Goal: Check status: Check status

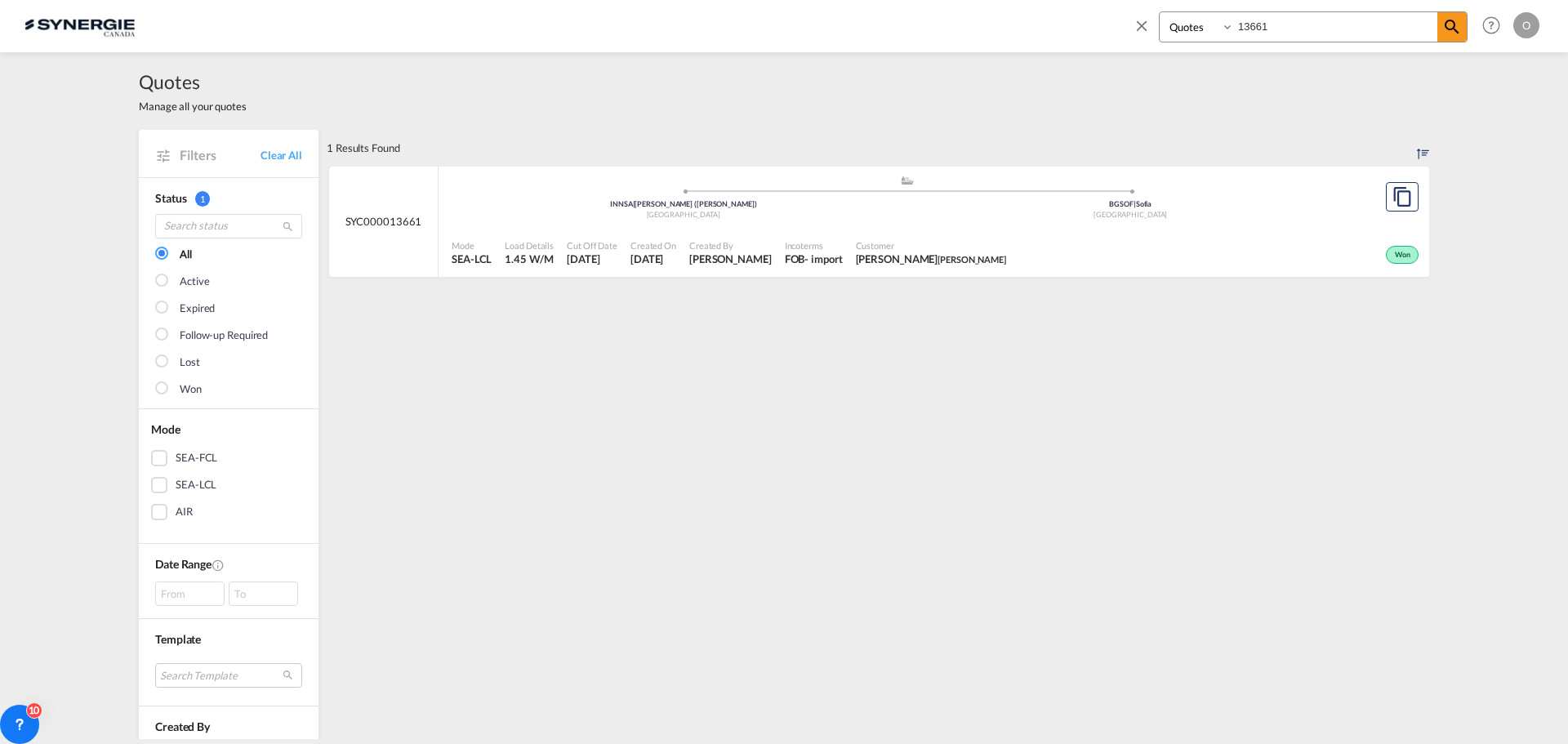
select select "Quotes"
type input "4557"
click at [662, 266] on span "[DATE]" at bounding box center [654, 258] width 46 height 14
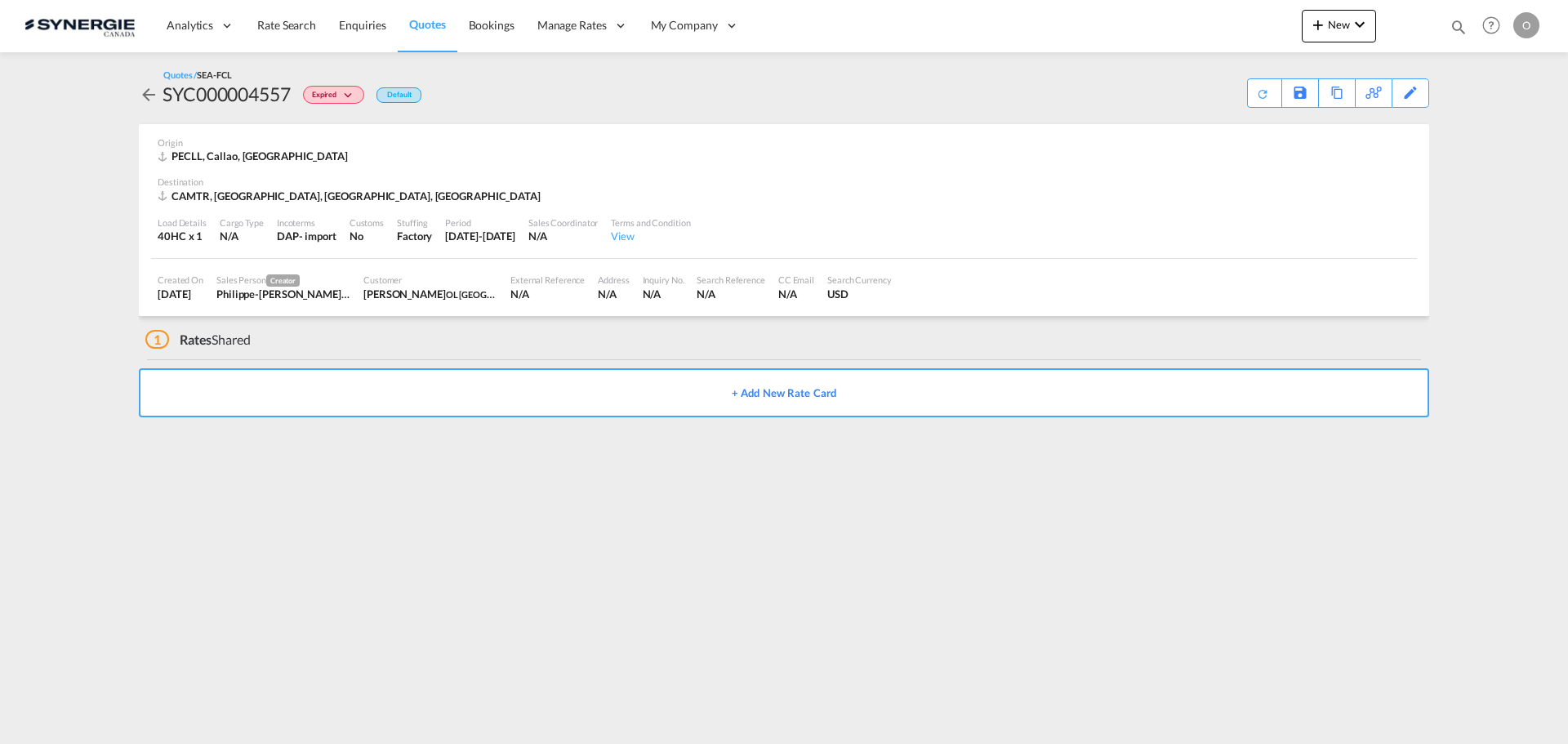
click at [397, 302] on div "Customer Darren Ross OL USA" at bounding box center [430, 287] width 147 height 41
drag, startPoint x: 291, startPoint y: 93, endPoint x: 165, endPoint y: 101, distance: 126.3
click at [165, 101] on div "SYC000004557" at bounding box center [226, 93] width 128 height 26
copy div "SYC000004557"
click at [1456, 24] on md-icon "icon-magnify" at bounding box center [1458, 26] width 18 height 18
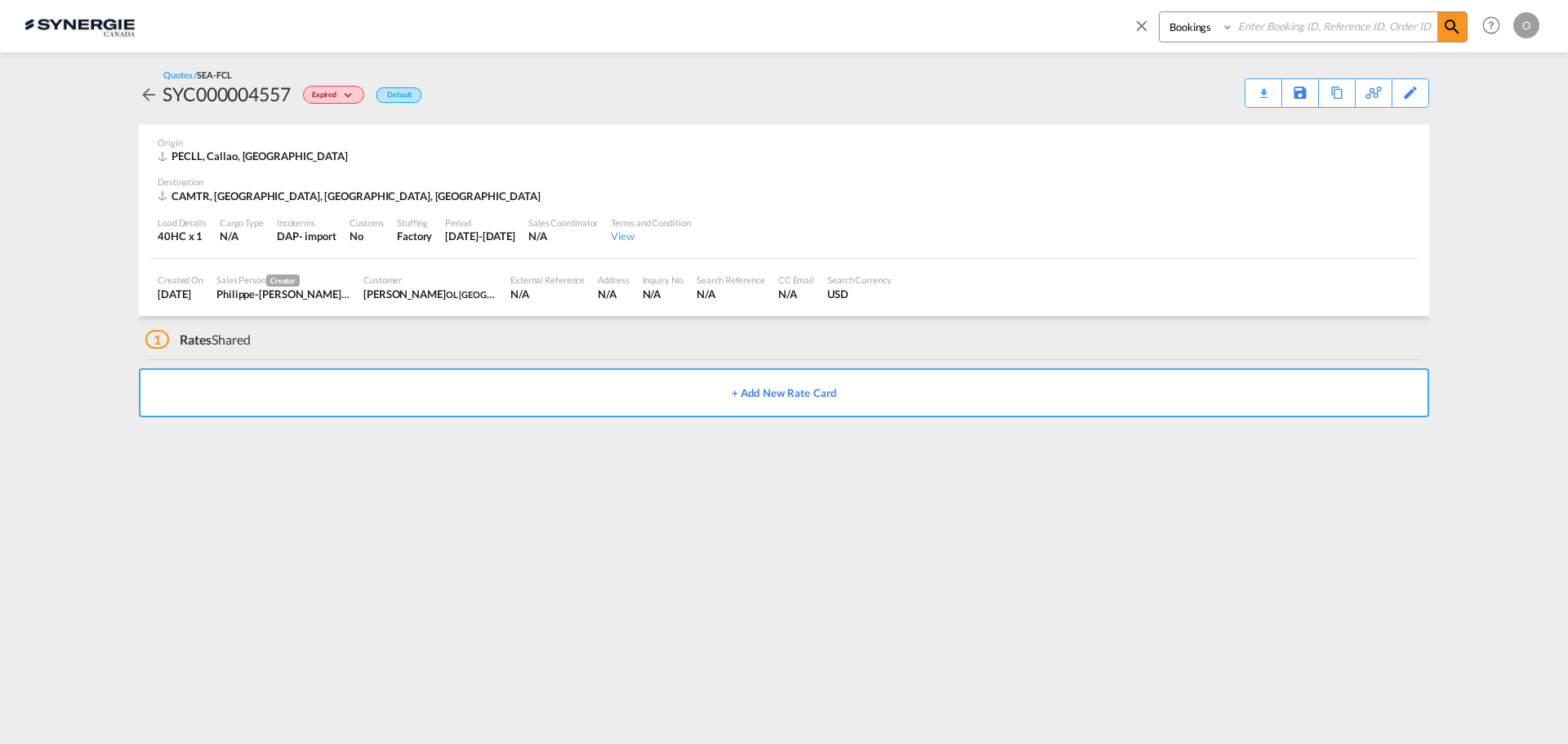
click at [1227, 31] on select "Bookings Quotes Enquiries" at bounding box center [1198, 26] width 77 height 30
select select "Quotes"
click at [1159, 12] on select "Bookings Quotes Enquiries" at bounding box center [1198, 26] width 77 height 30
click at [1286, 20] on input at bounding box center [1334, 26] width 203 height 29
paste input "SYC000004557"
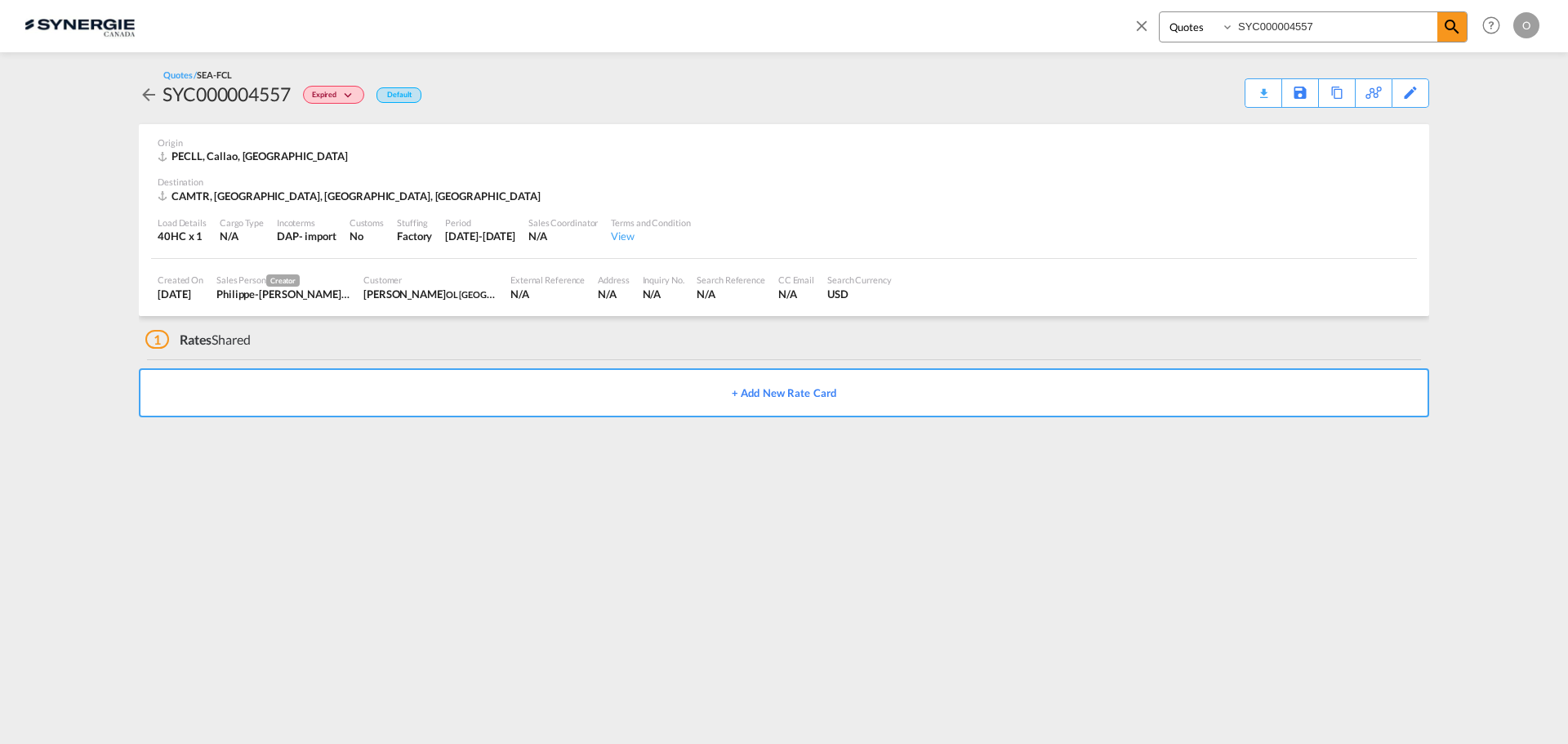
type input "SYC000004557"
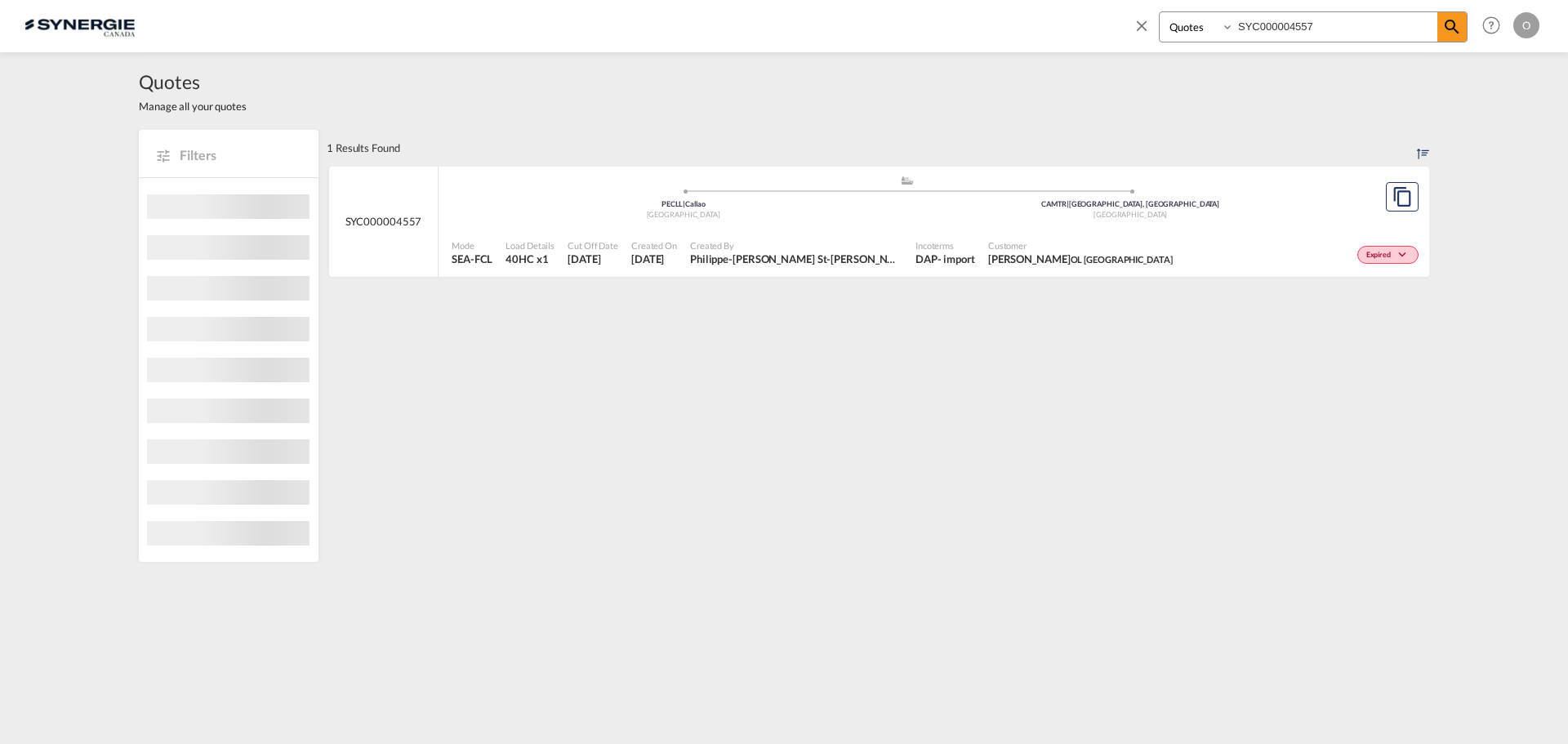
click at [677, 258] on span "[DATE]" at bounding box center [654, 258] width 46 height 14
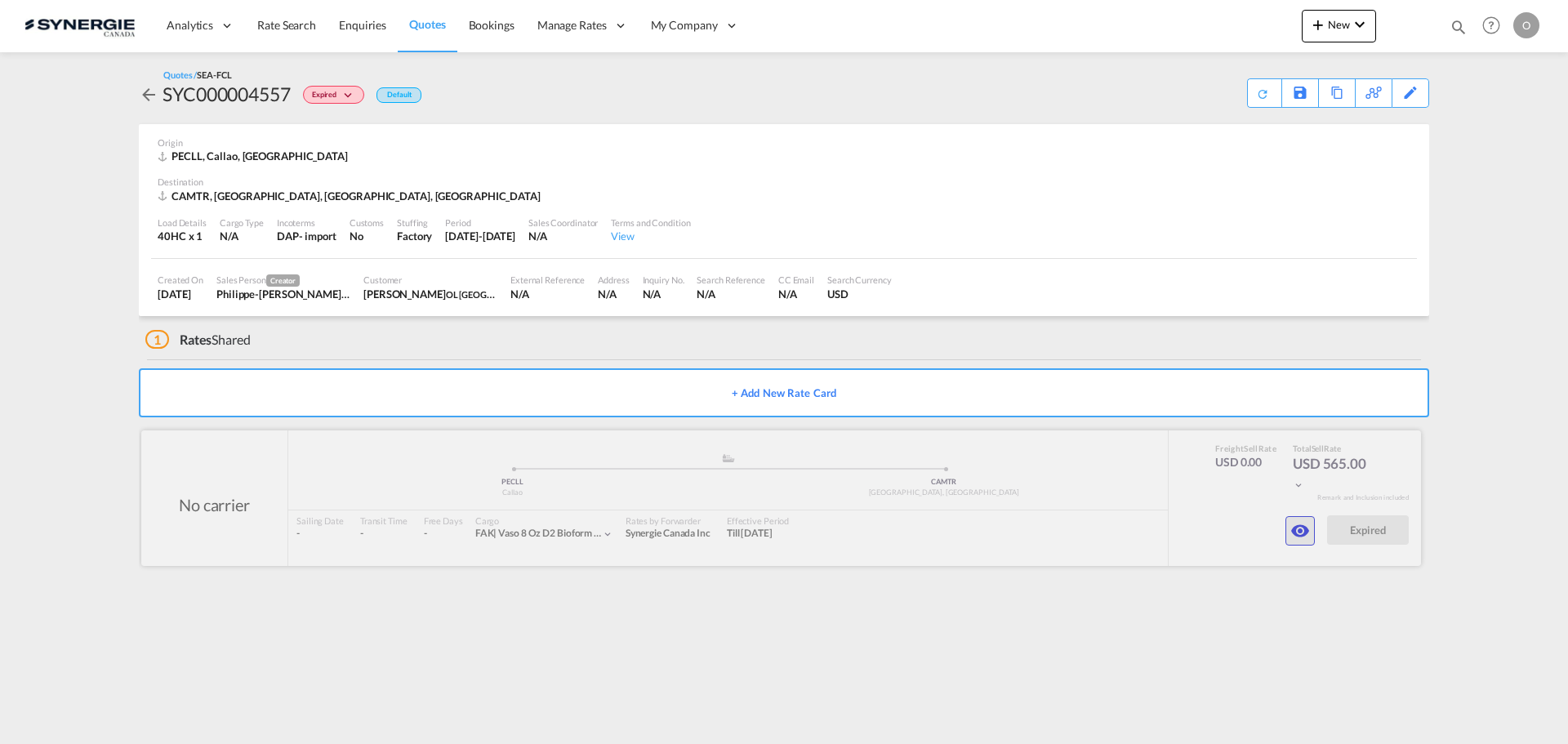
click at [1302, 528] on md-icon "icon-eye" at bounding box center [1300, 530] width 20 height 20
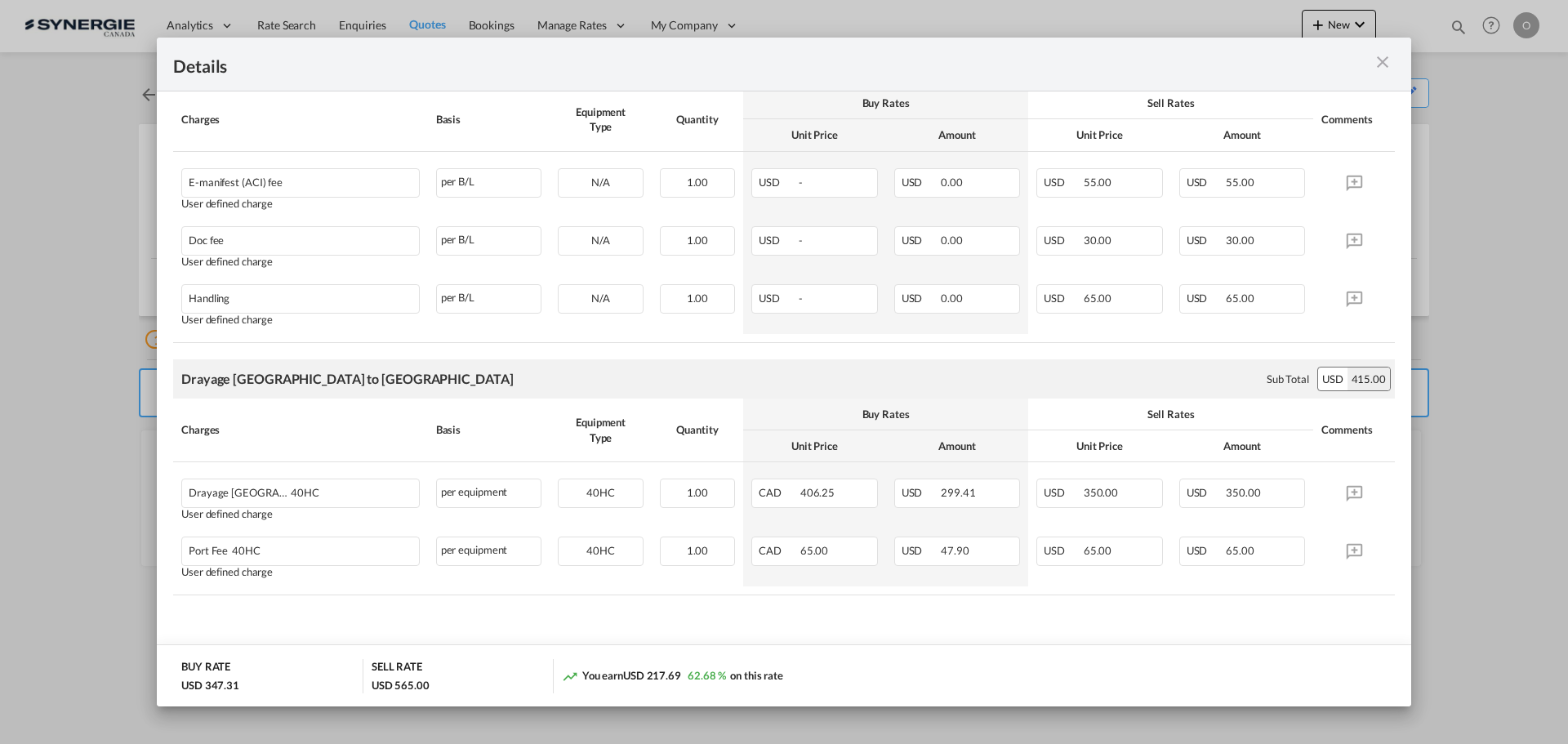
scroll to position [183, 0]
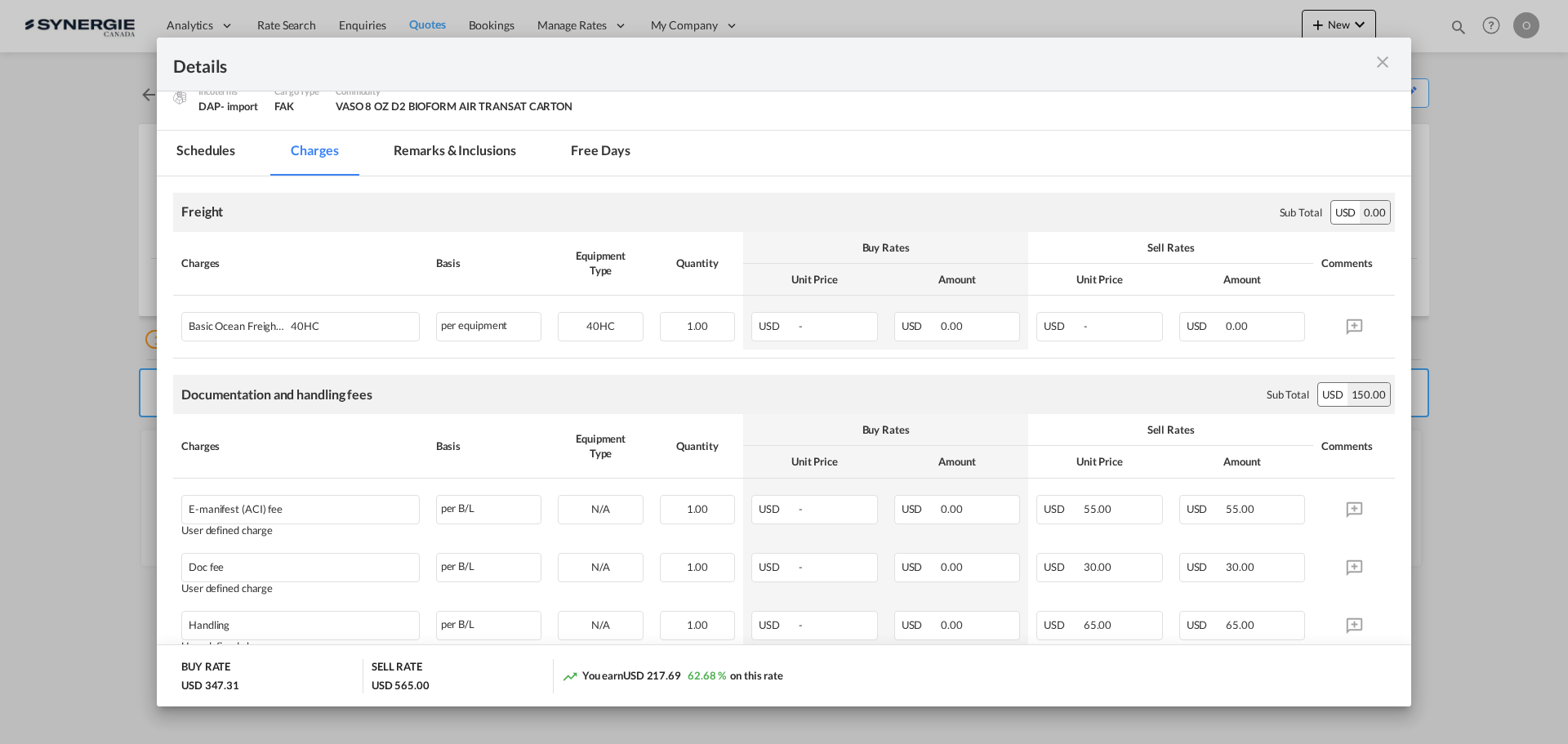
click at [495, 156] on md-tab-item "Remarks & Inclusions" at bounding box center [454, 153] width 161 height 45
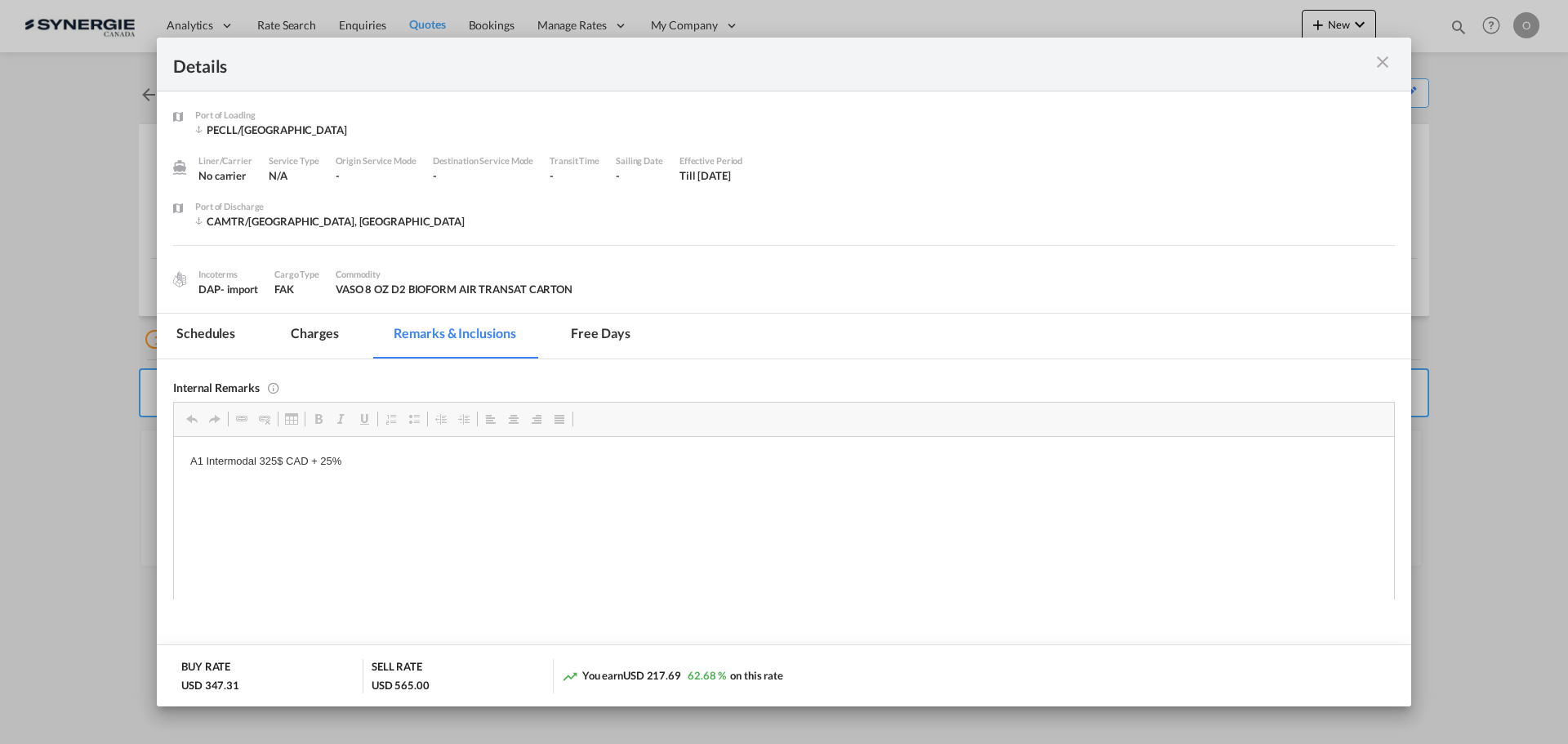
scroll to position [0, 0]
